Goal: Find specific page/section

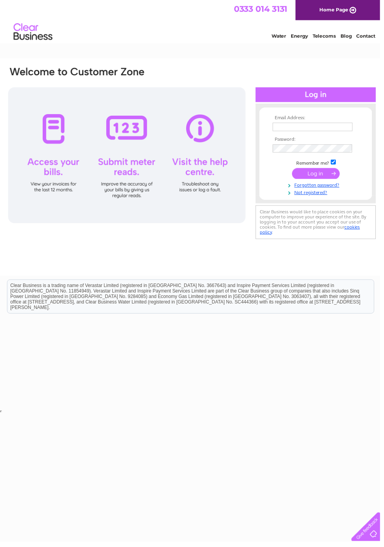
click at [328, 127] on input "text" at bounding box center [315, 128] width 81 height 9
type input "thewardrobeofleek@outlook.com"
click at [295, 170] on input "submit" at bounding box center [319, 175] width 48 height 11
click at [320, 172] on input "submit" at bounding box center [319, 175] width 48 height 11
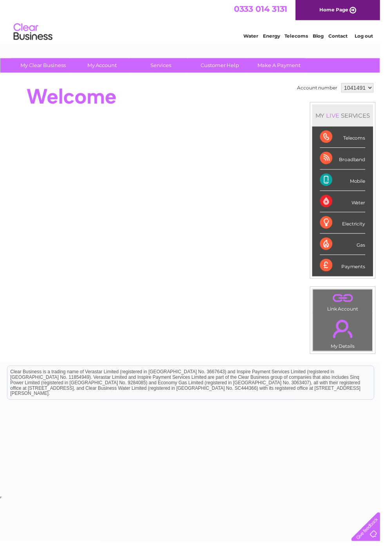
click at [108, 65] on link "My Account" at bounding box center [103, 66] width 65 height 14
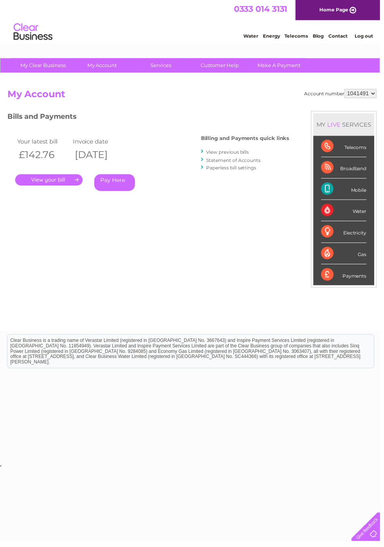
click at [49, 181] on link "." at bounding box center [49, 181] width 68 height 11
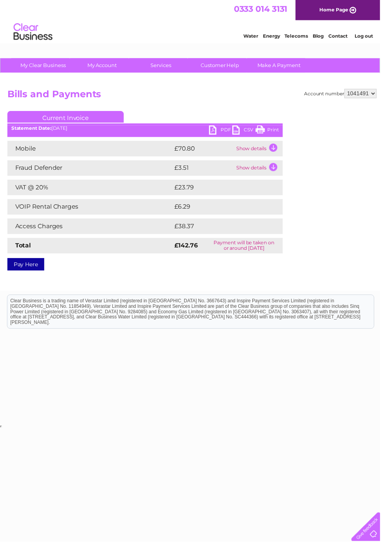
click at [270, 131] on link "Print" at bounding box center [270, 132] width 24 height 11
